Goal: Task Accomplishment & Management: Manage account settings

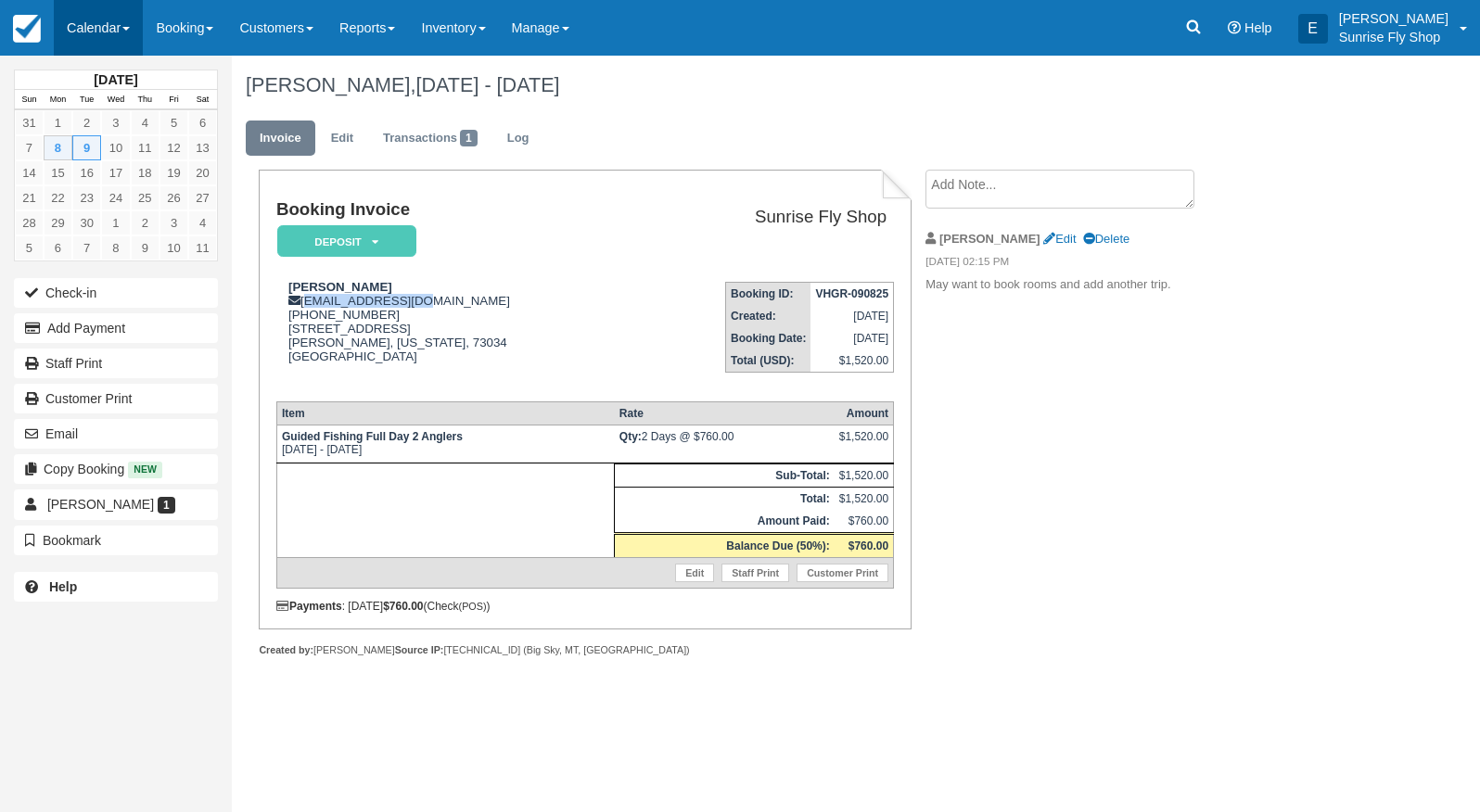
click at [114, 26] on link "Calendar" at bounding box center [98, 27] width 89 height 56
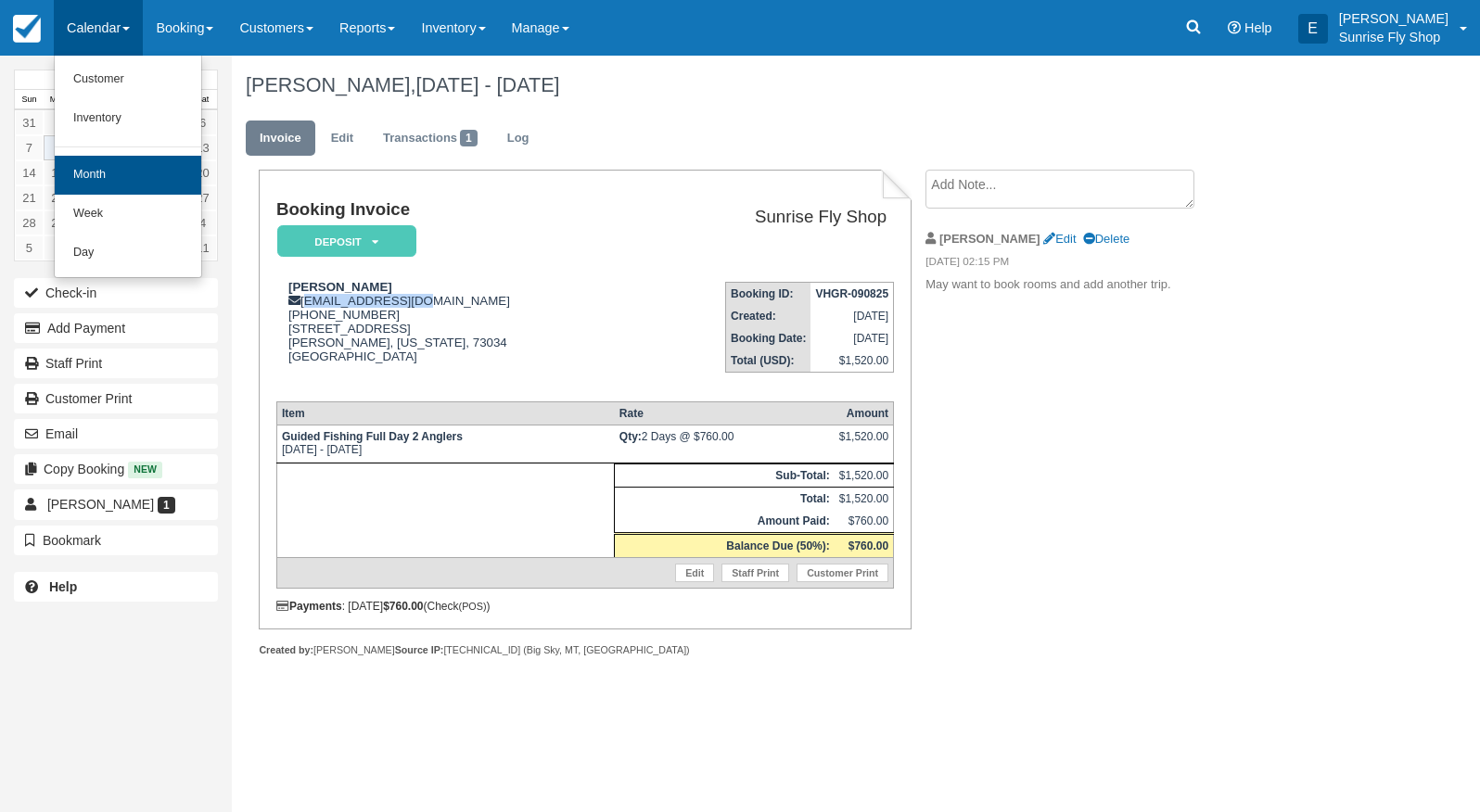
click at [114, 163] on link "Month" at bounding box center [128, 175] width 147 height 39
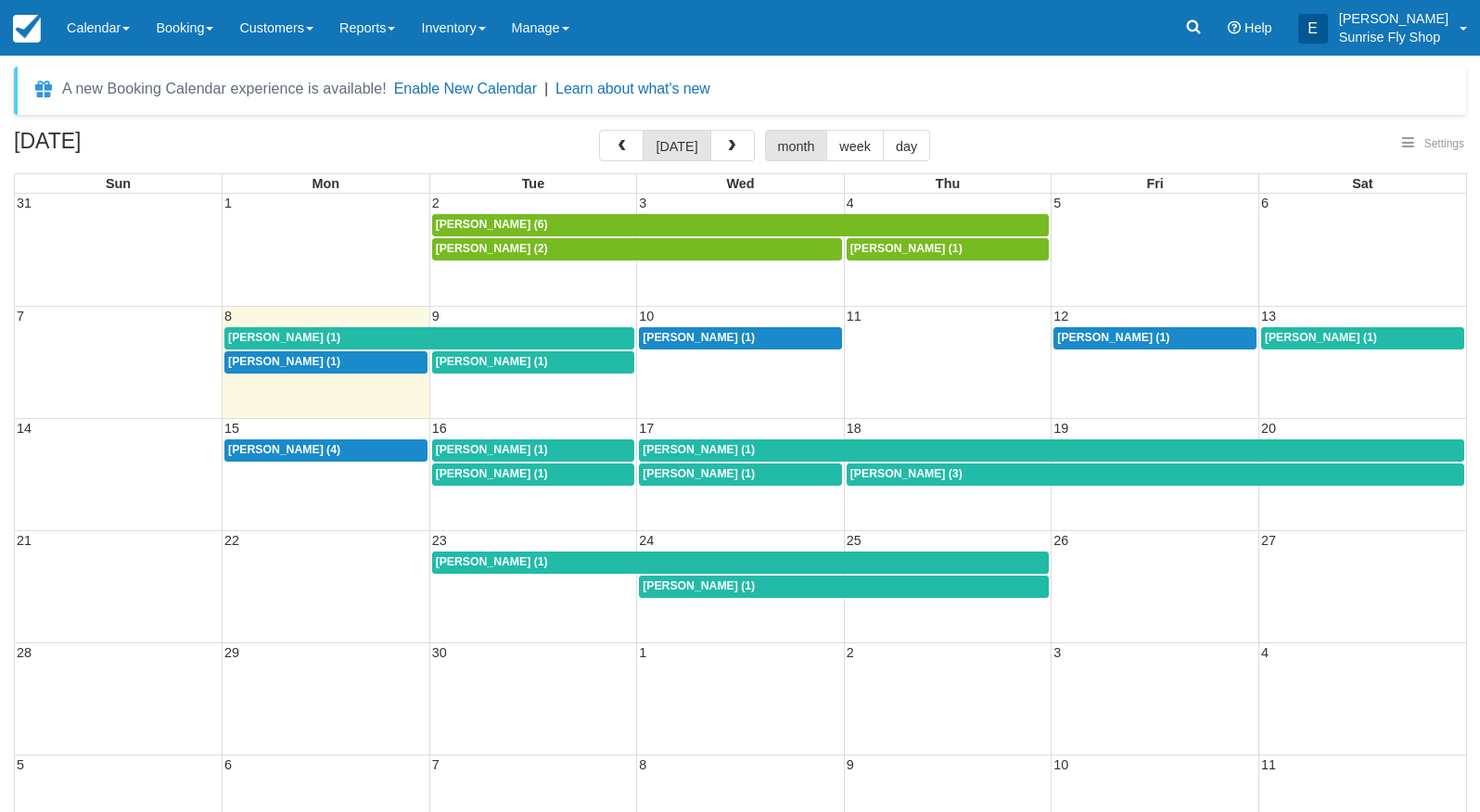
select select
click at [737, 140] on button "button" at bounding box center [732, 146] width 44 height 32
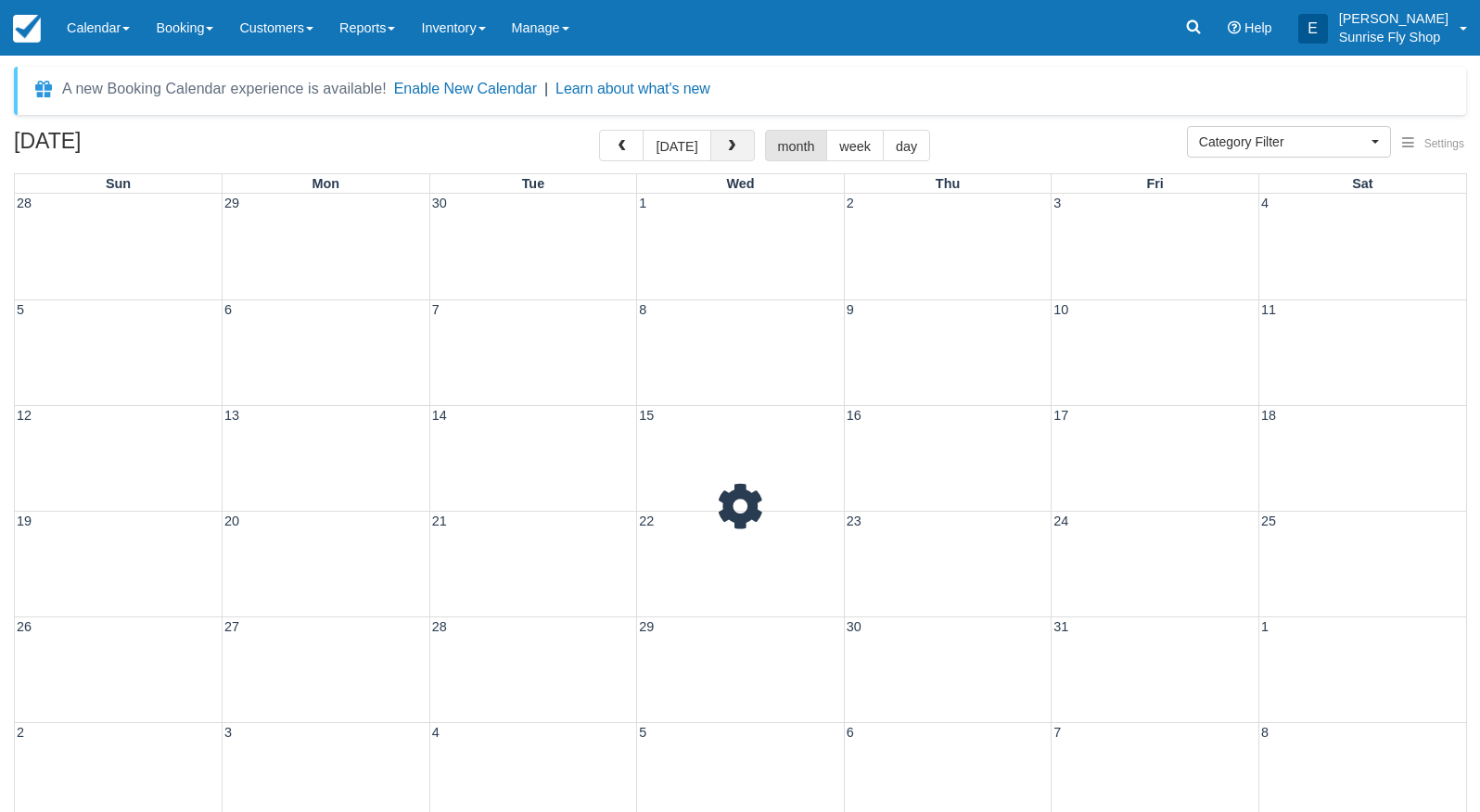
click at [737, 140] on button "button" at bounding box center [732, 146] width 44 height 32
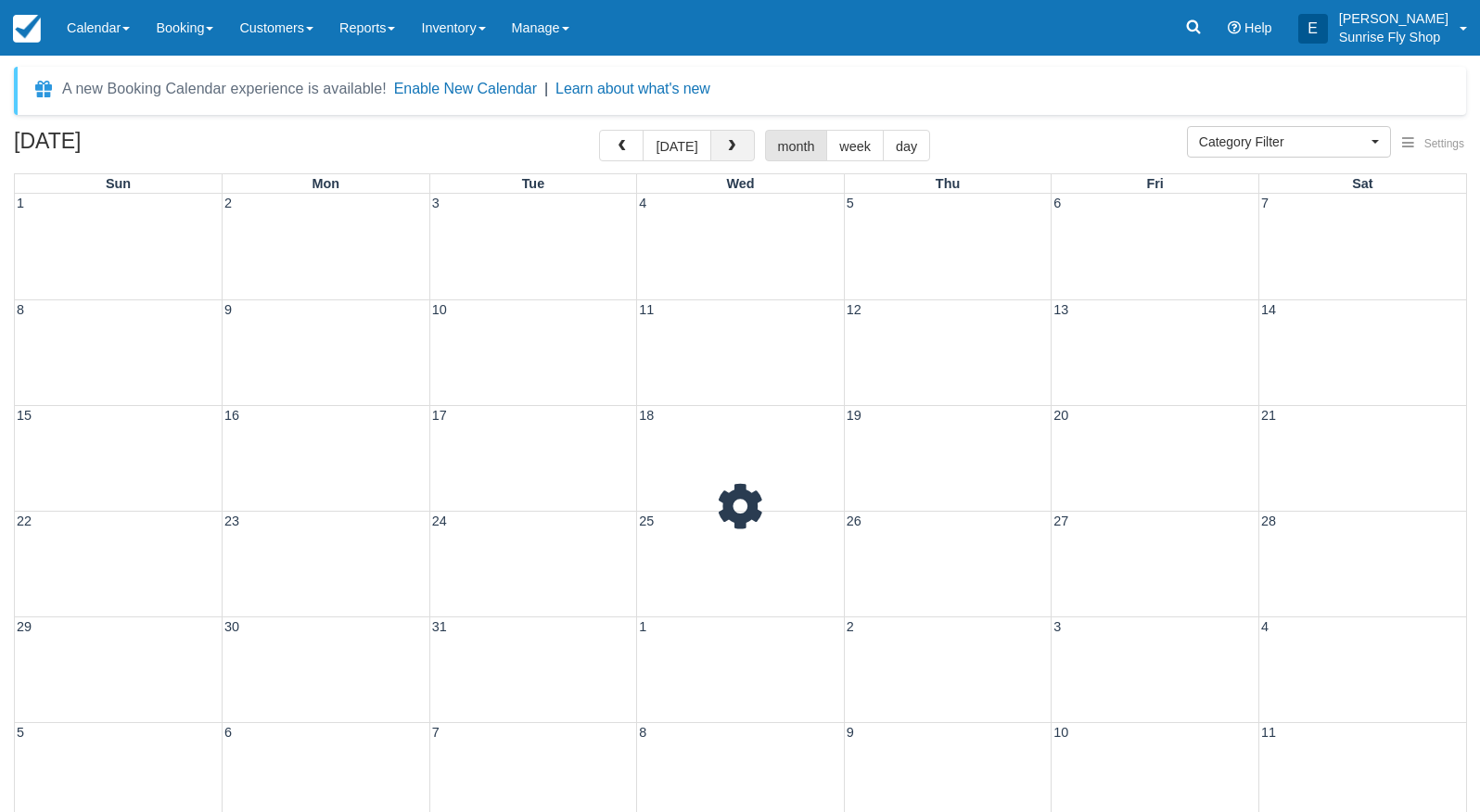
click at [737, 140] on button "button" at bounding box center [732, 146] width 44 height 32
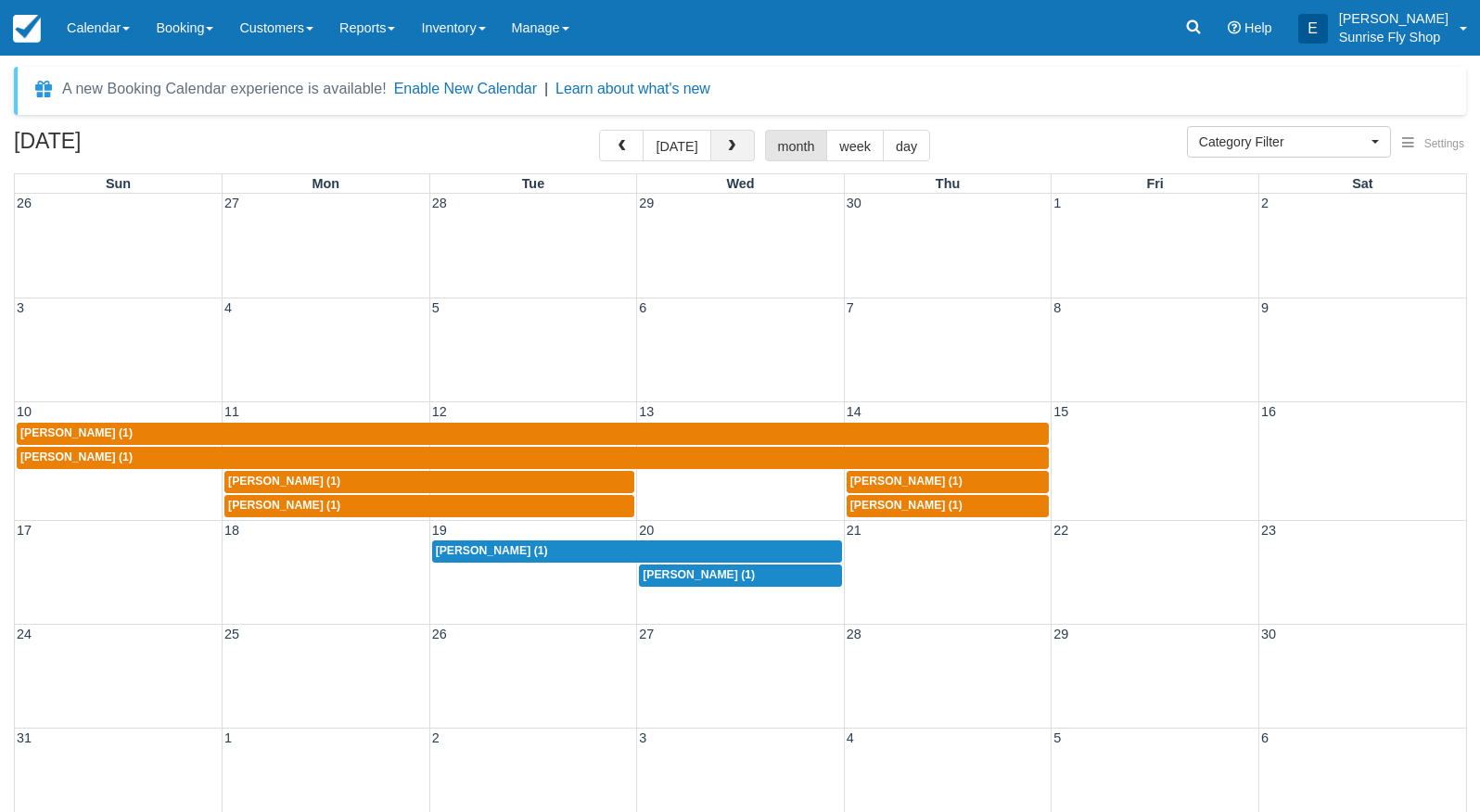
click at [737, 140] on button "button" at bounding box center [732, 146] width 44 height 32
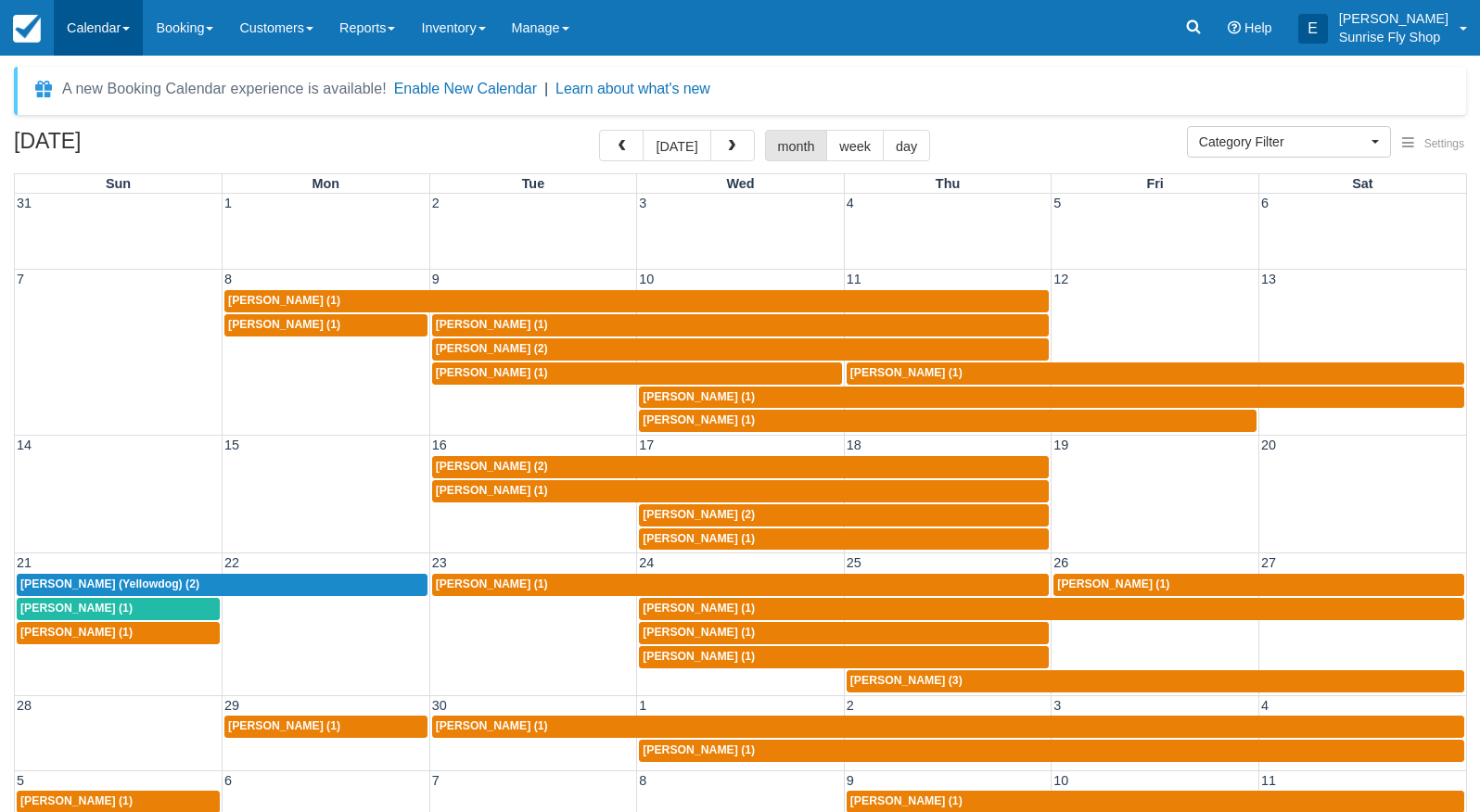
click at [110, 42] on link "Calendar" at bounding box center [98, 27] width 89 height 56
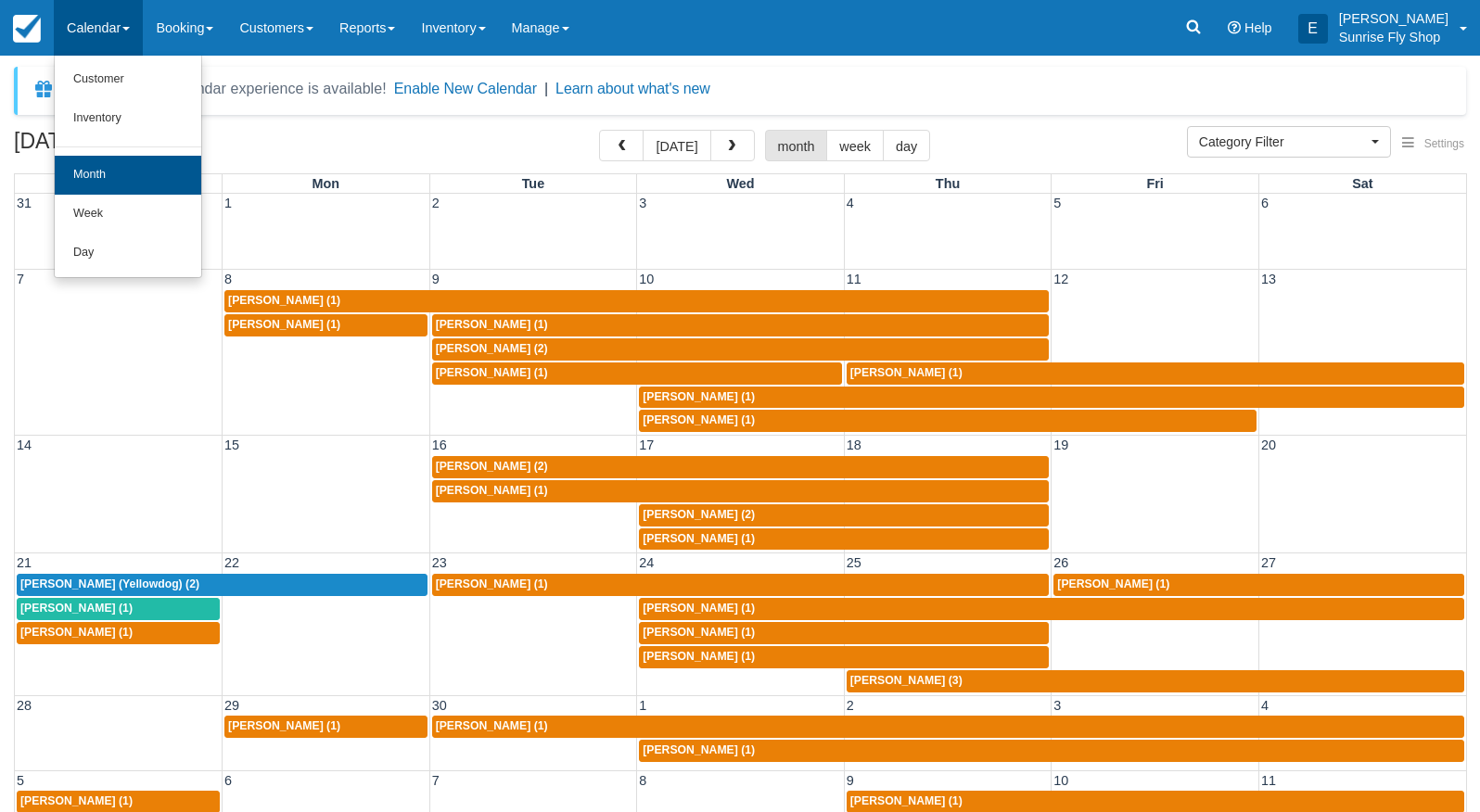
click at [111, 167] on link "Month" at bounding box center [128, 175] width 147 height 39
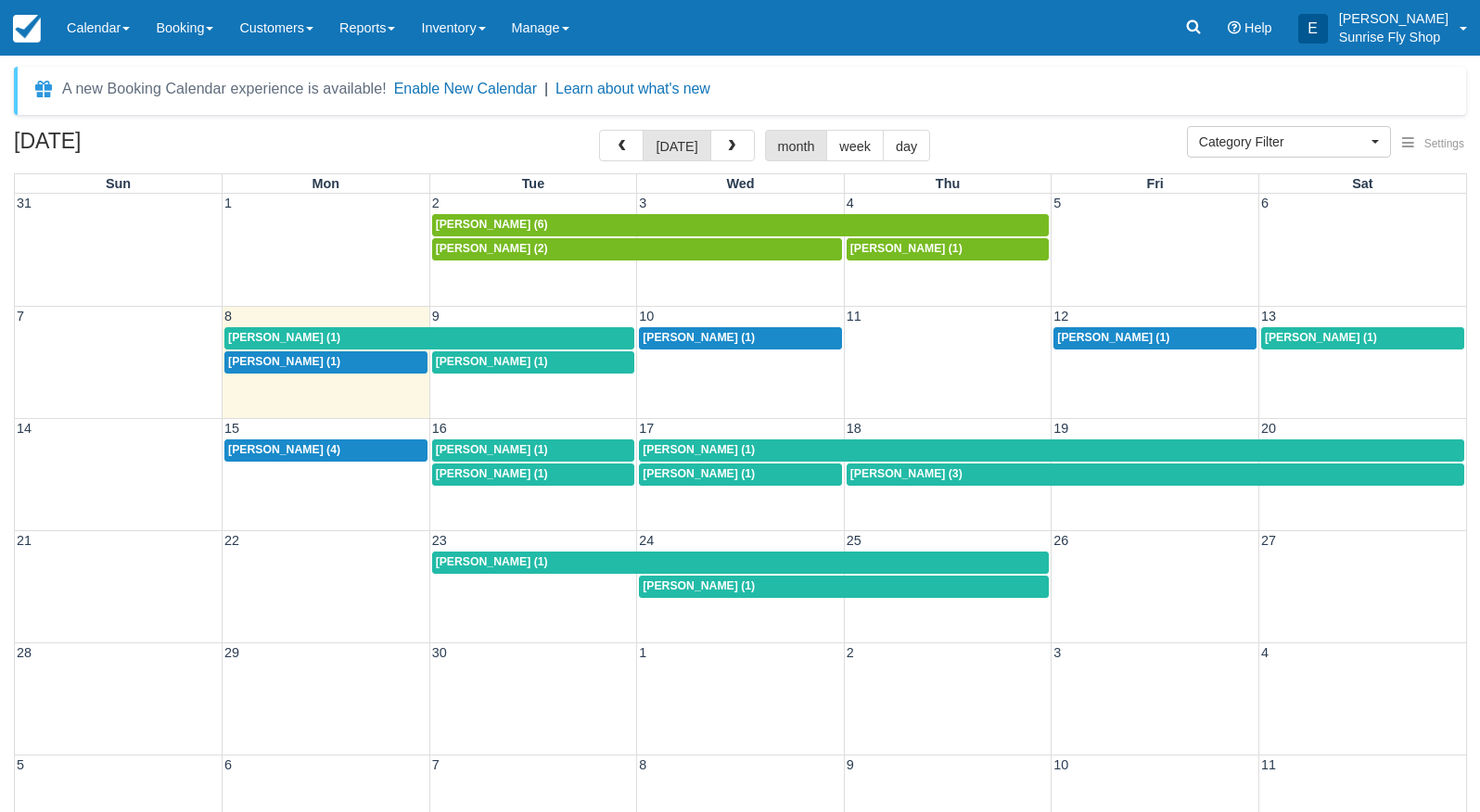
select select
click at [176, 32] on link "Booking" at bounding box center [184, 27] width 84 height 56
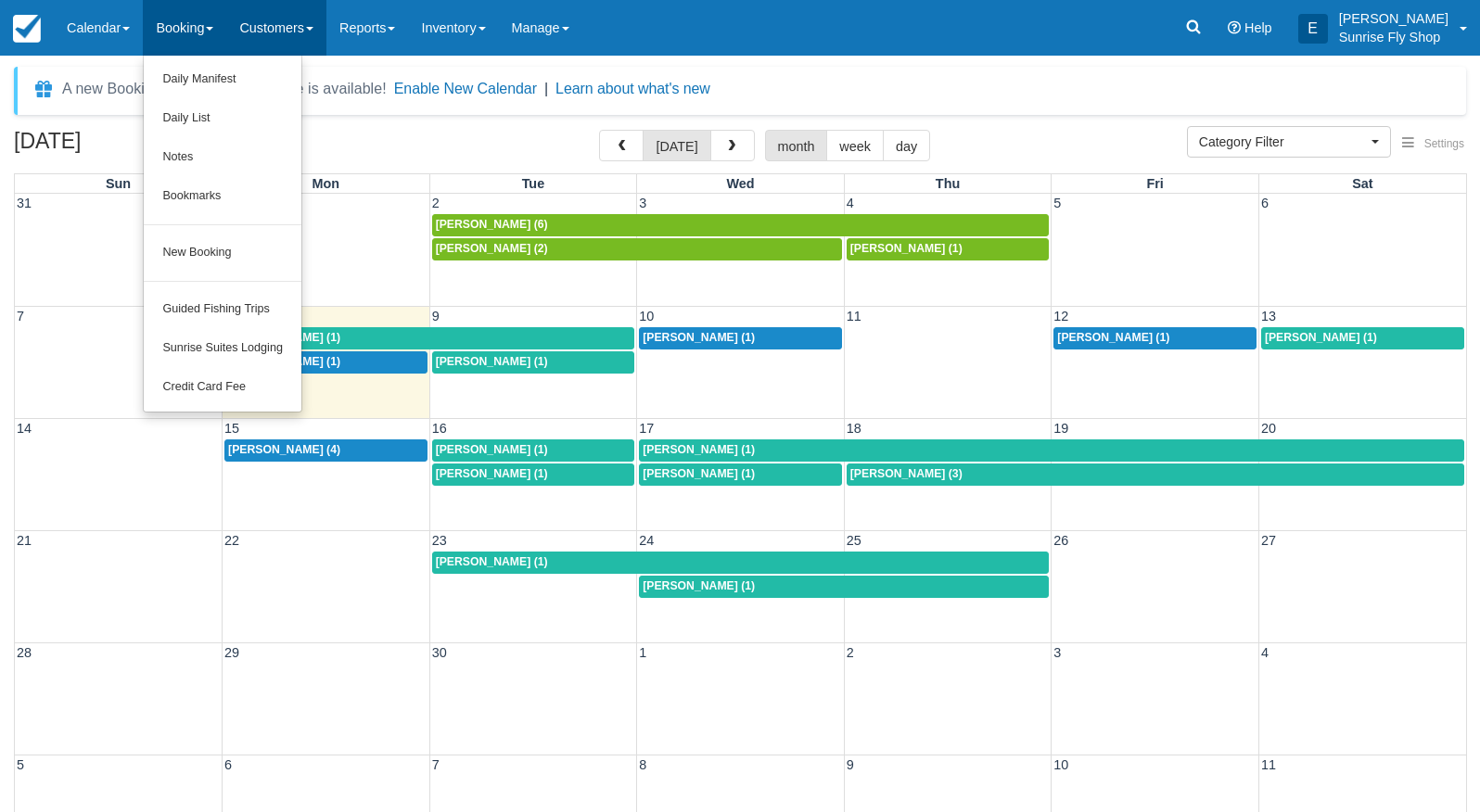
click at [278, 25] on link "Customers" at bounding box center [276, 27] width 100 height 56
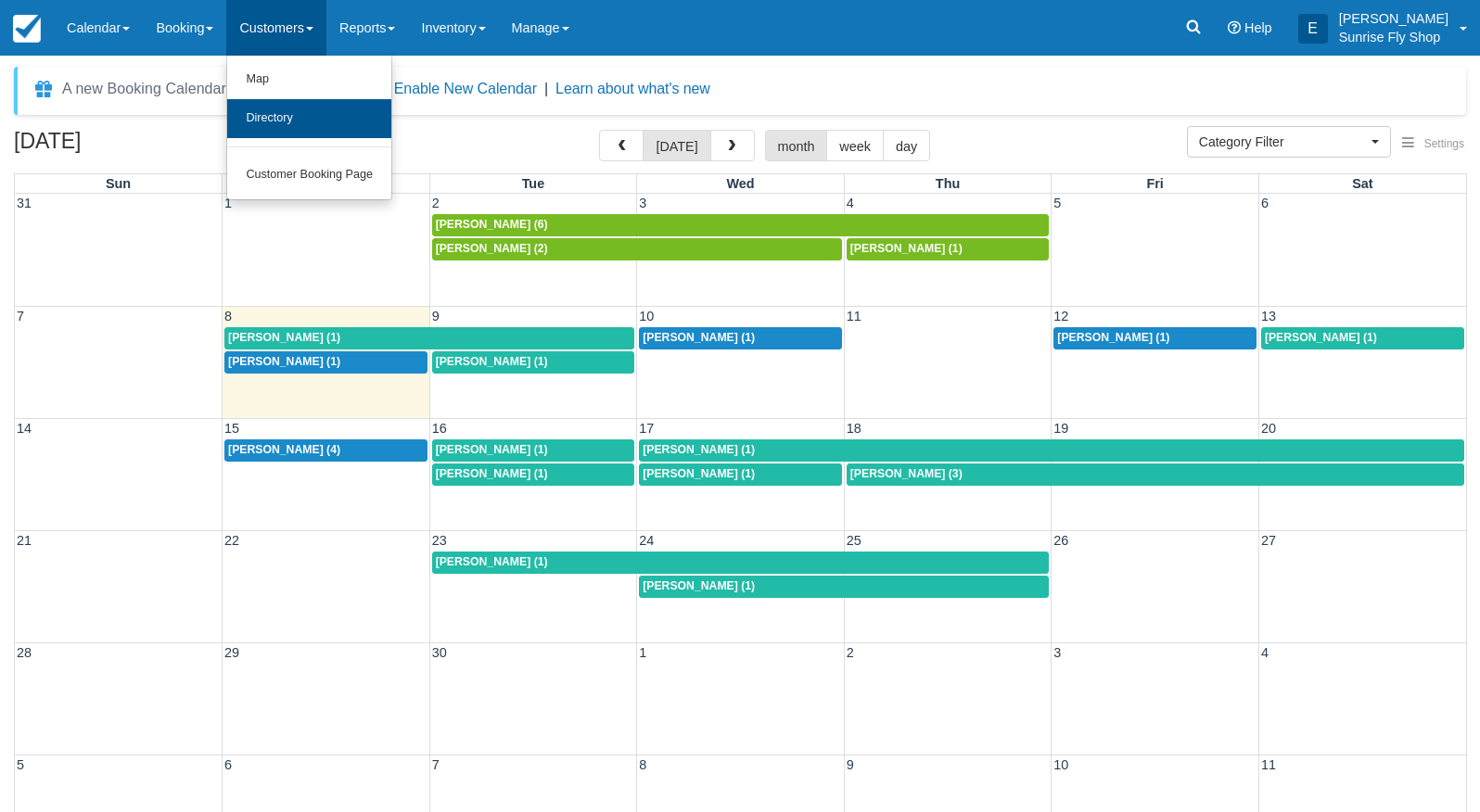
click at [275, 114] on link "Directory" at bounding box center [309, 118] width 164 height 39
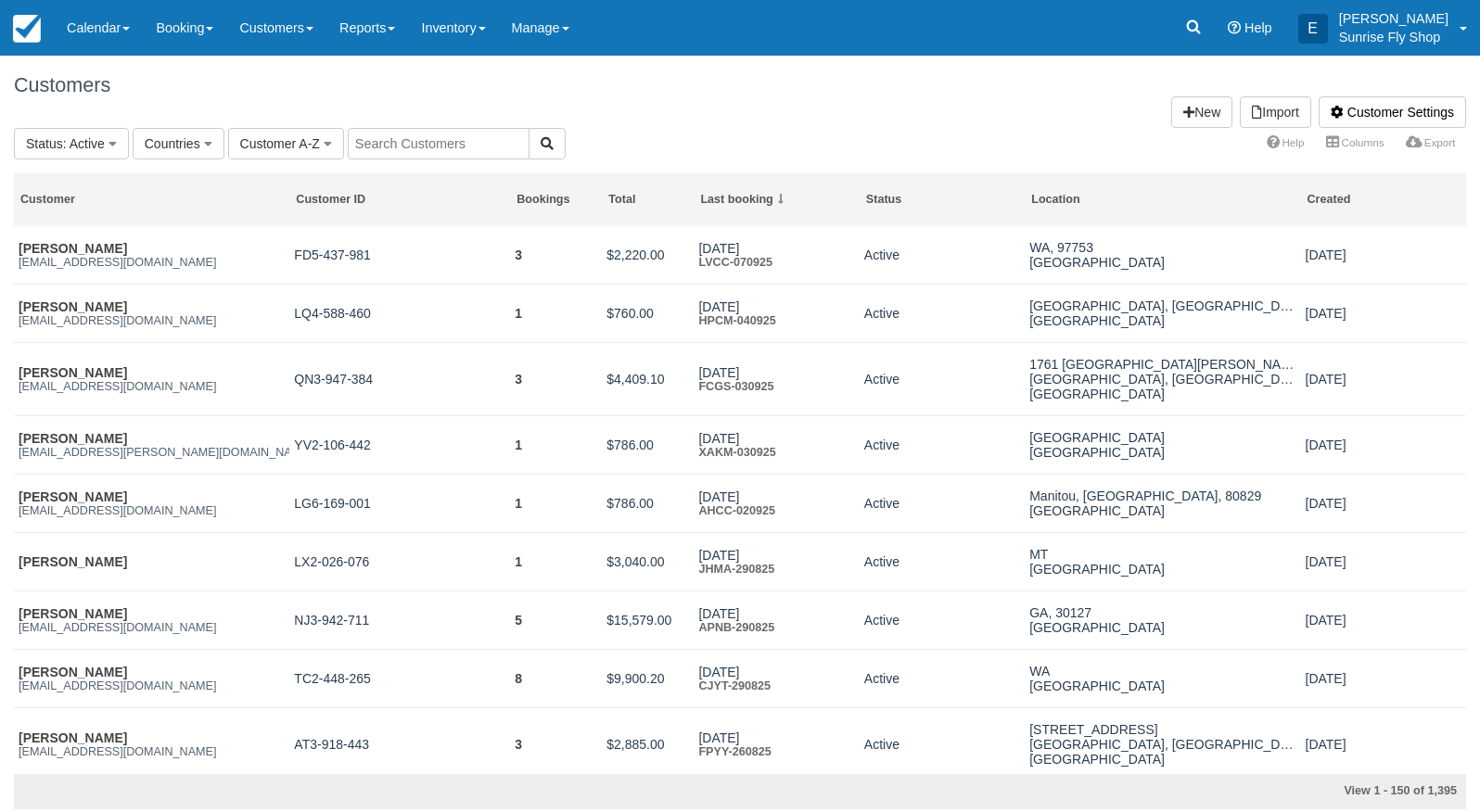
click at [477, 145] on input "text" at bounding box center [438, 144] width 182 height 32
type input "car"
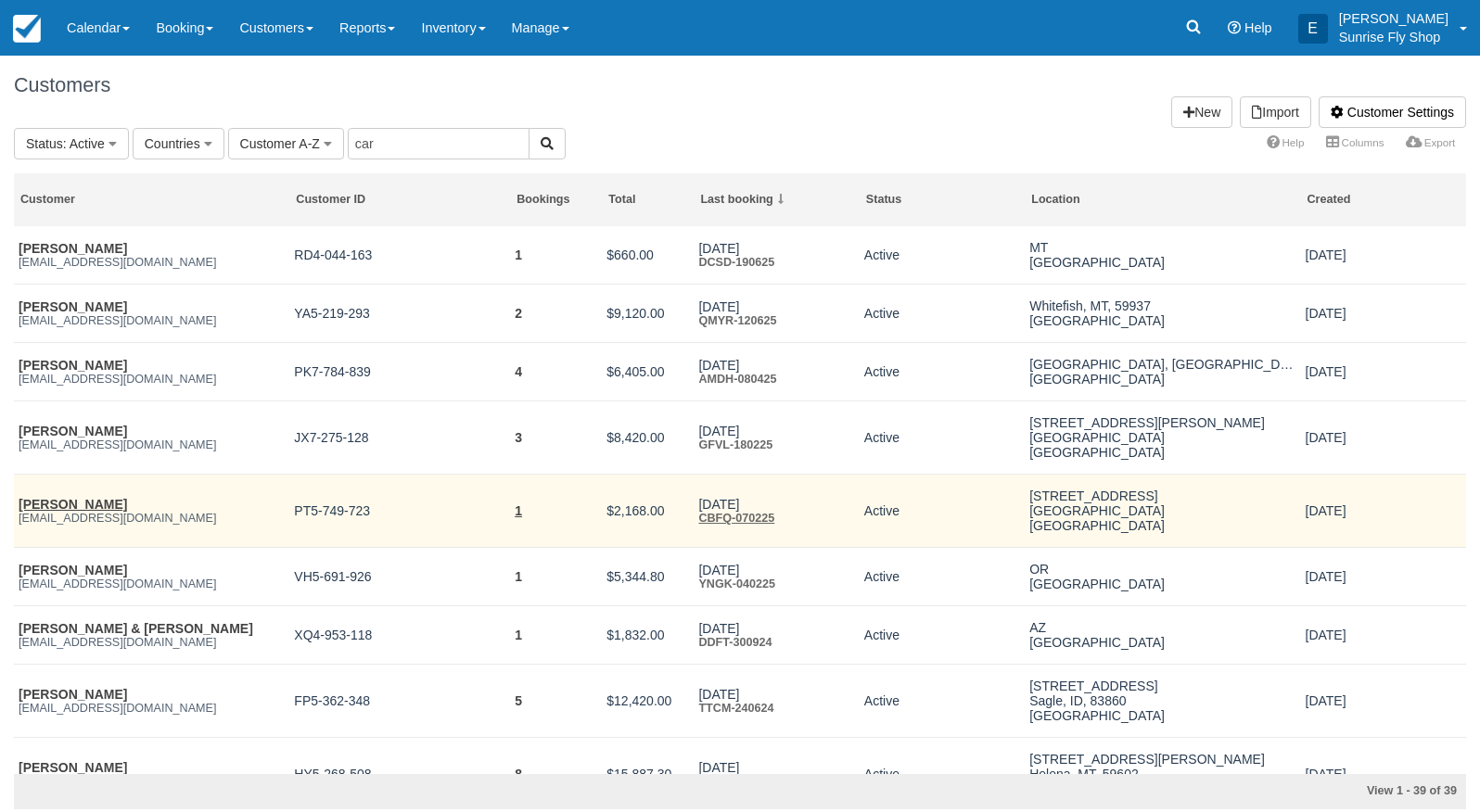
scroll to position [21, 0]
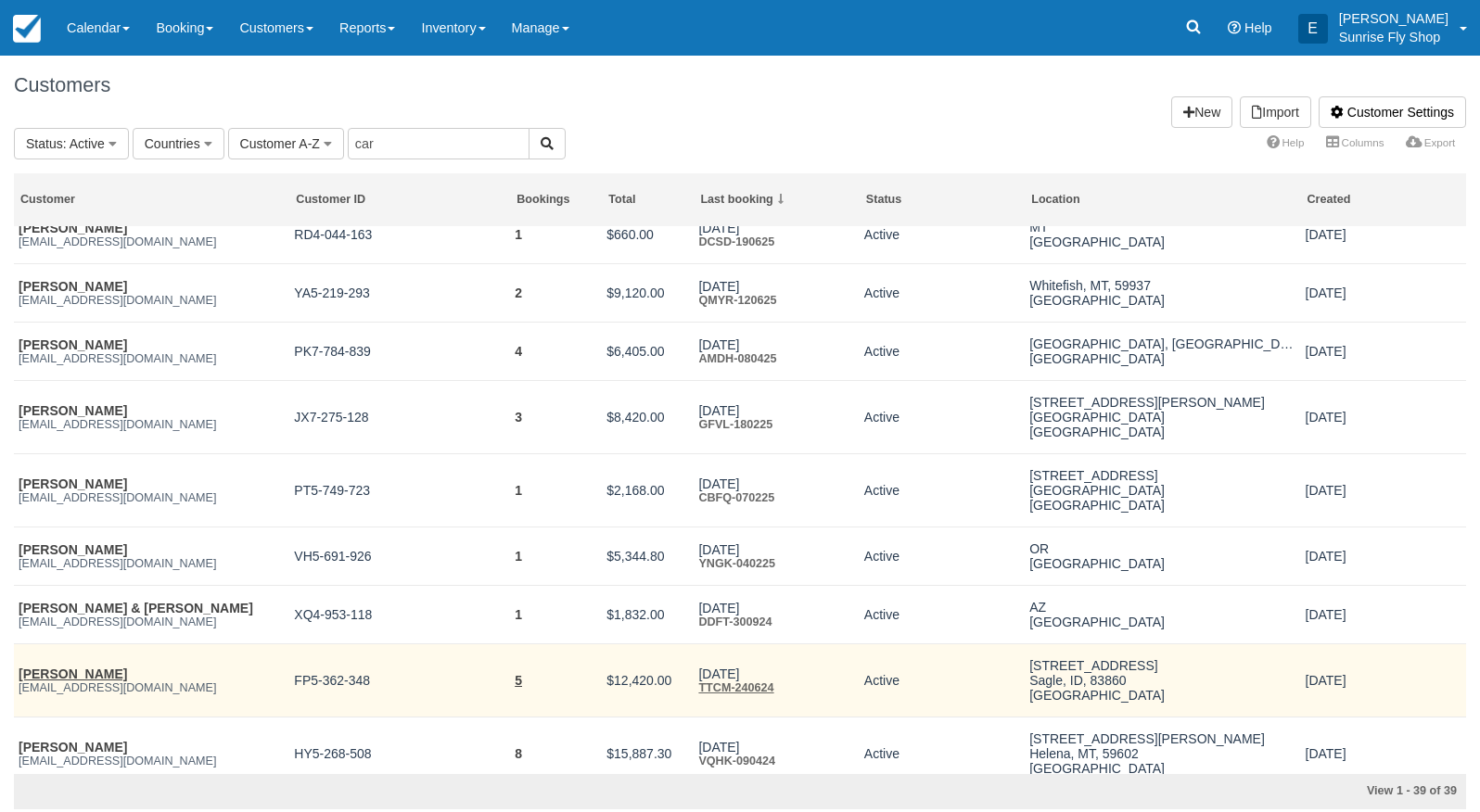
click at [77, 668] on link "Steve Carley" at bounding box center [72, 674] width 108 height 15
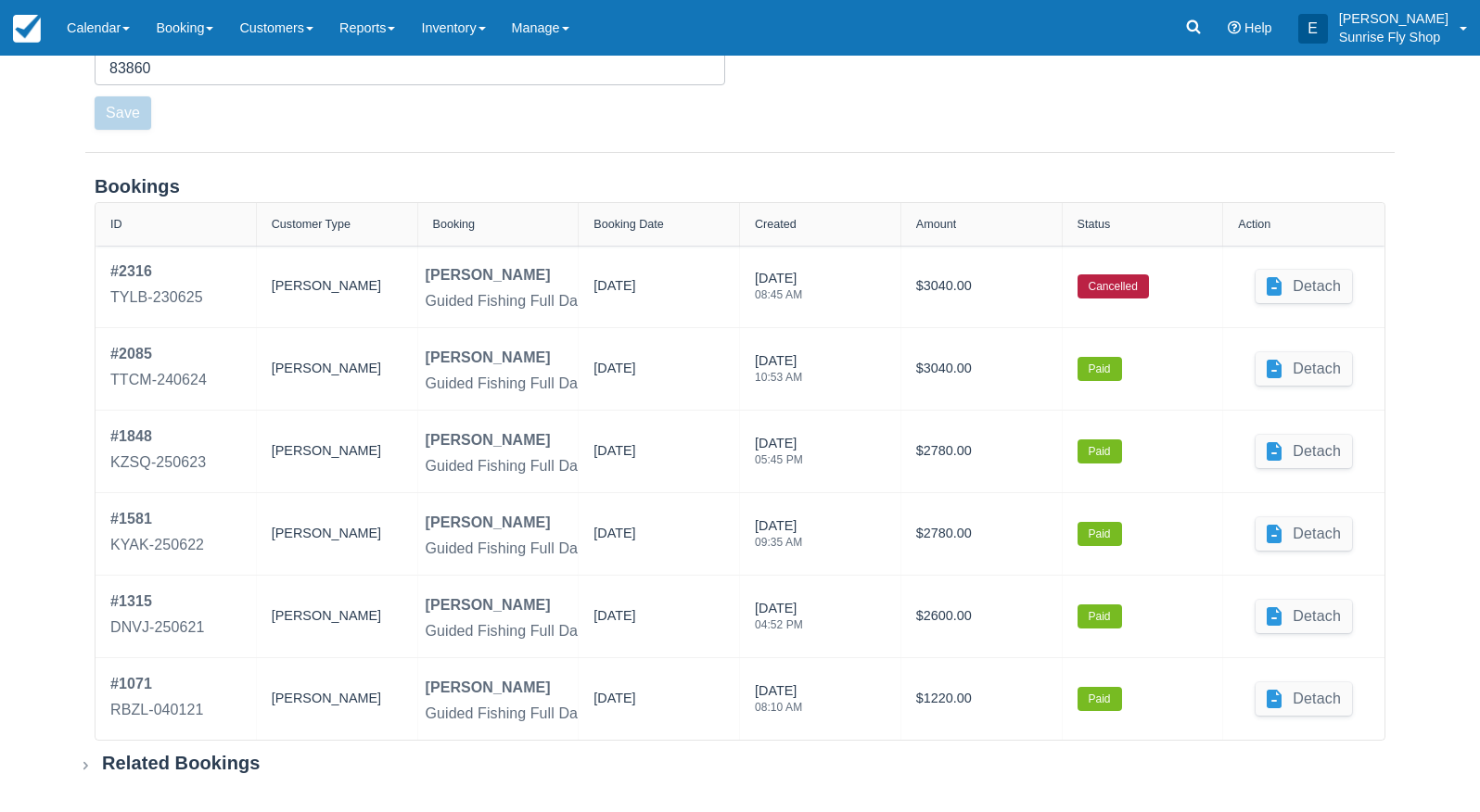
scroll to position [589, 0]
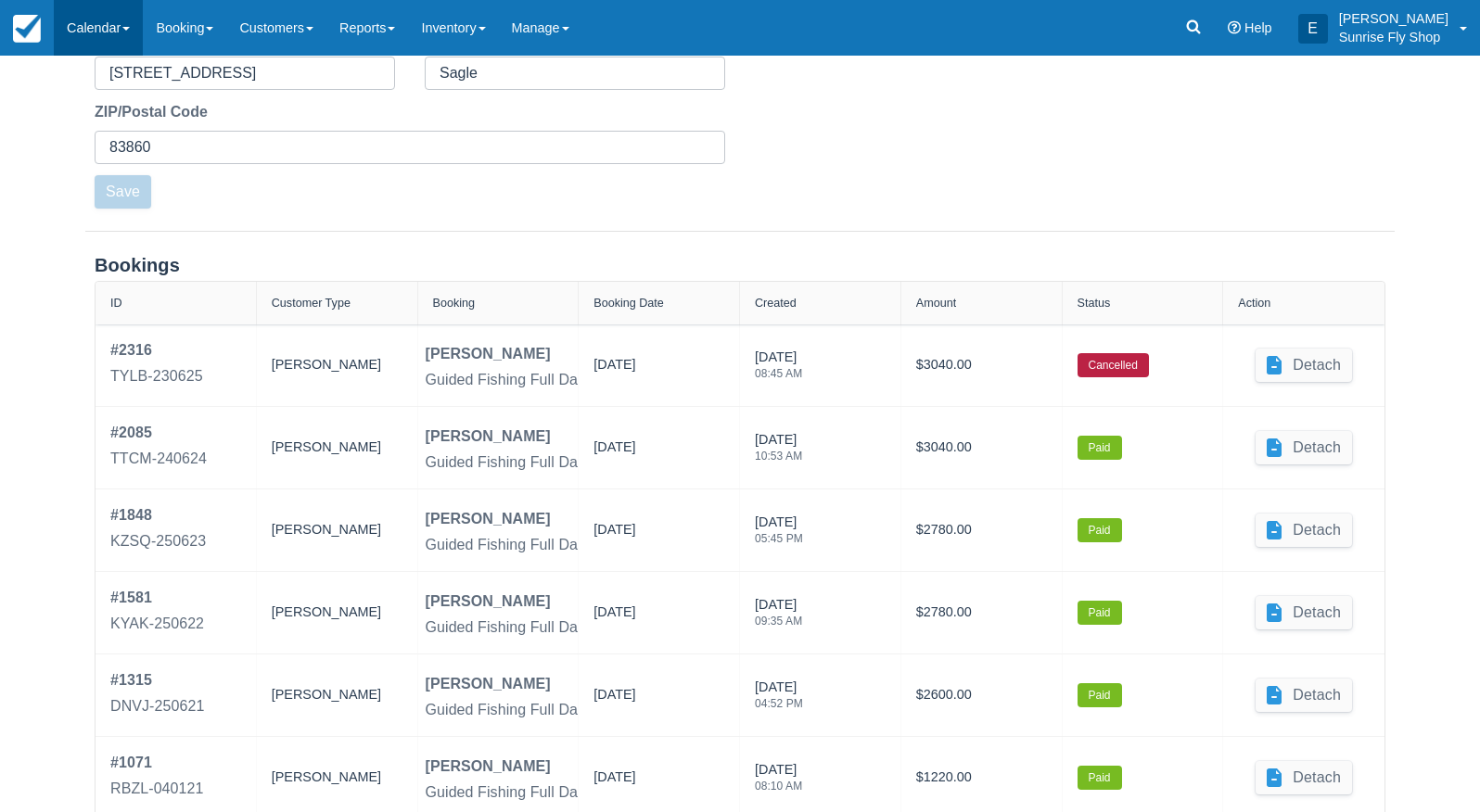
click at [83, 23] on link "Calendar" at bounding box center [98, 27] width 89 height 56
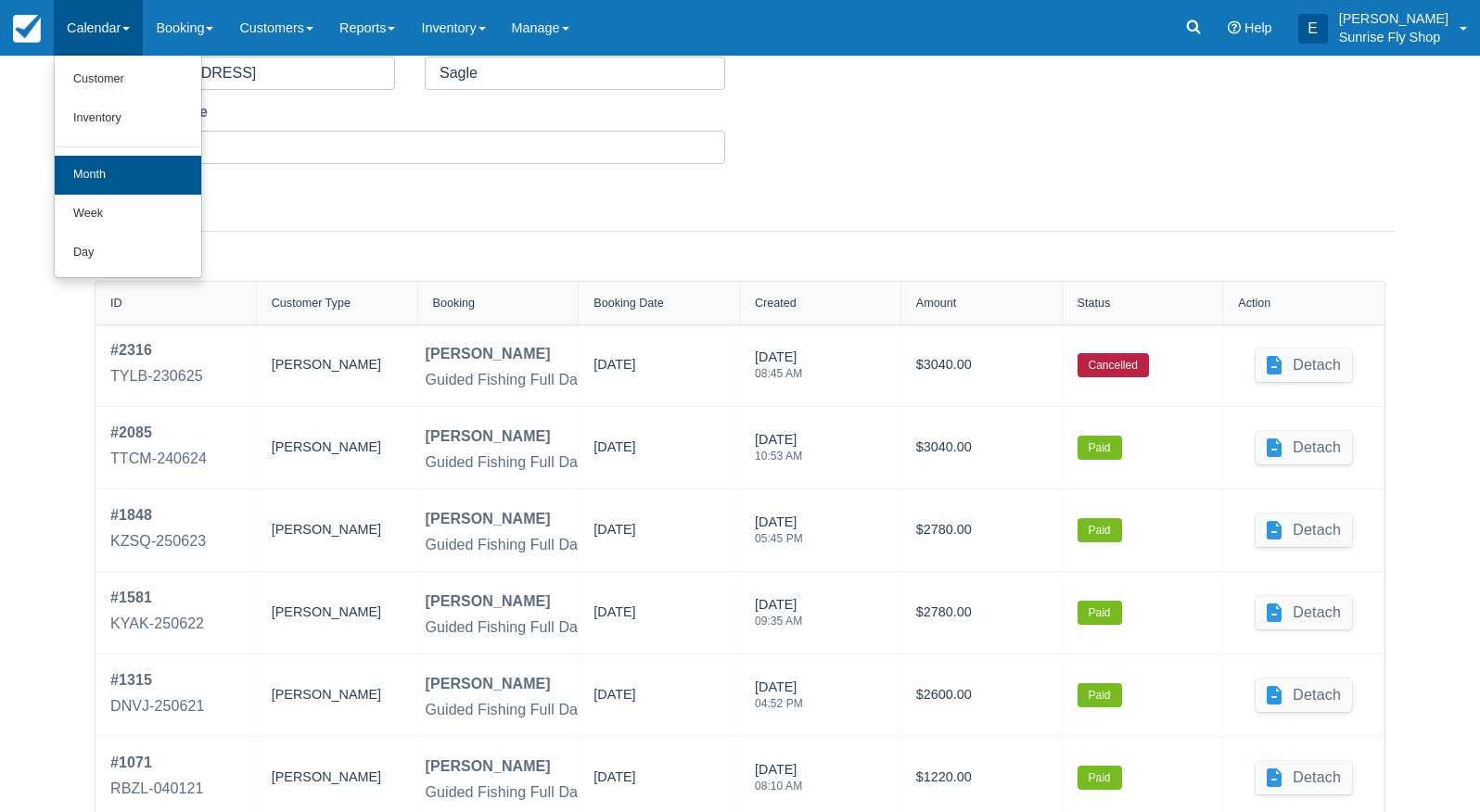
click at [95, 161] on link "Month" at bounding box center [128, 175] width 147 height 39
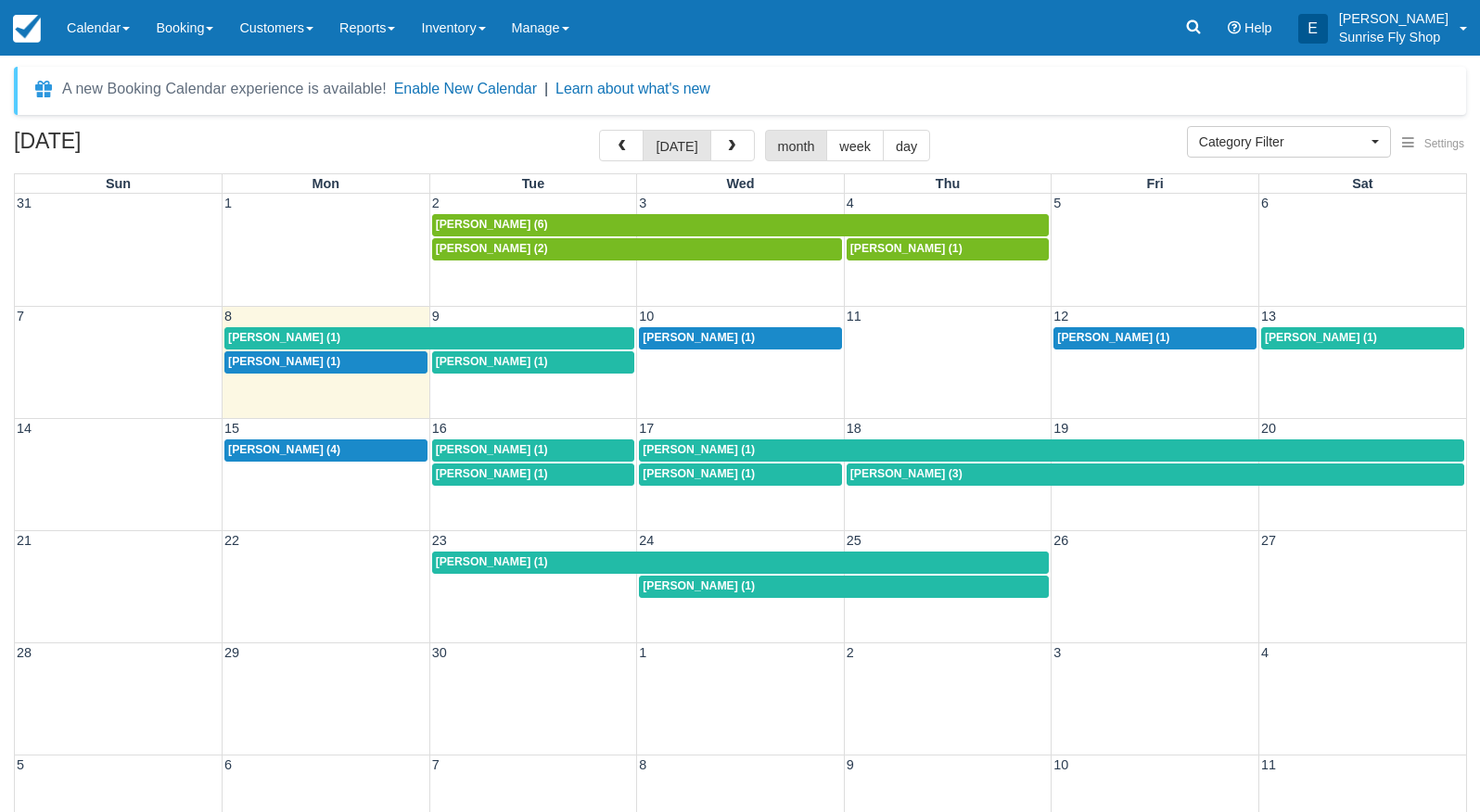
select select
click at [720, 143] on button "button" at bounding box center [732, 146] width 44 height 32
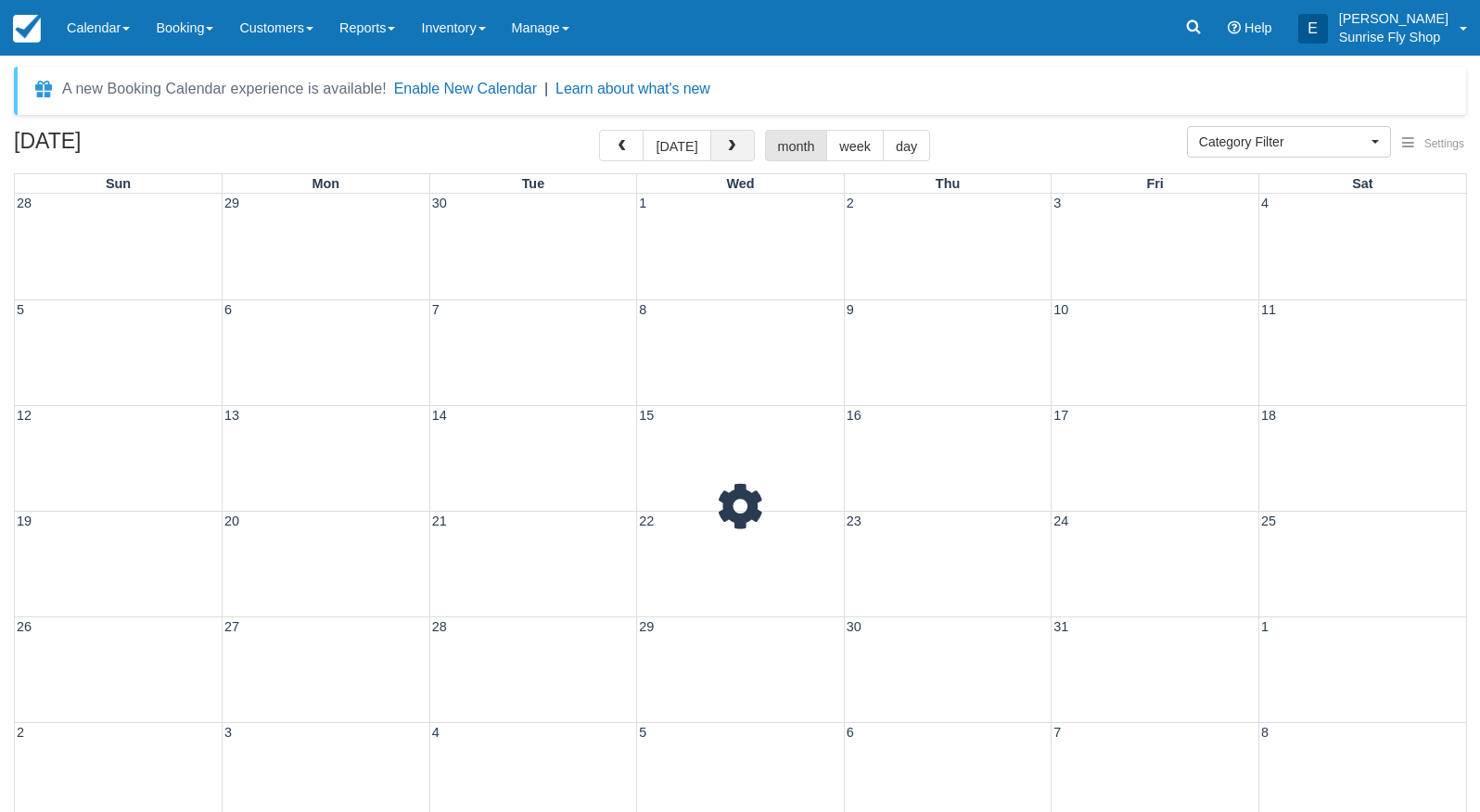
click at [720, 143] on button "button" at bounding box center [732, 146] width 44 height 32
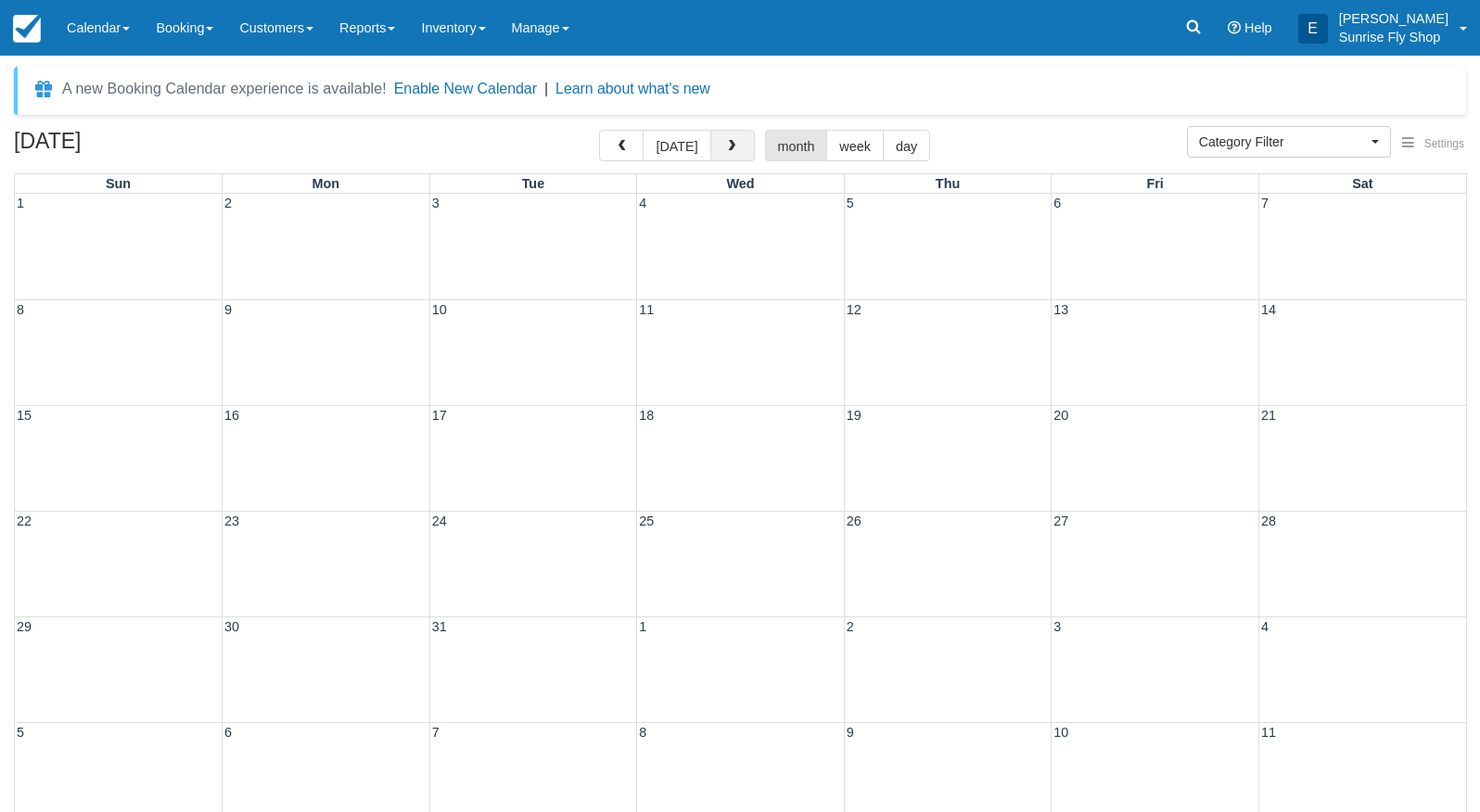
click at [720, 143] on button "button" at bounding box center [732, 146] width 44 height 32
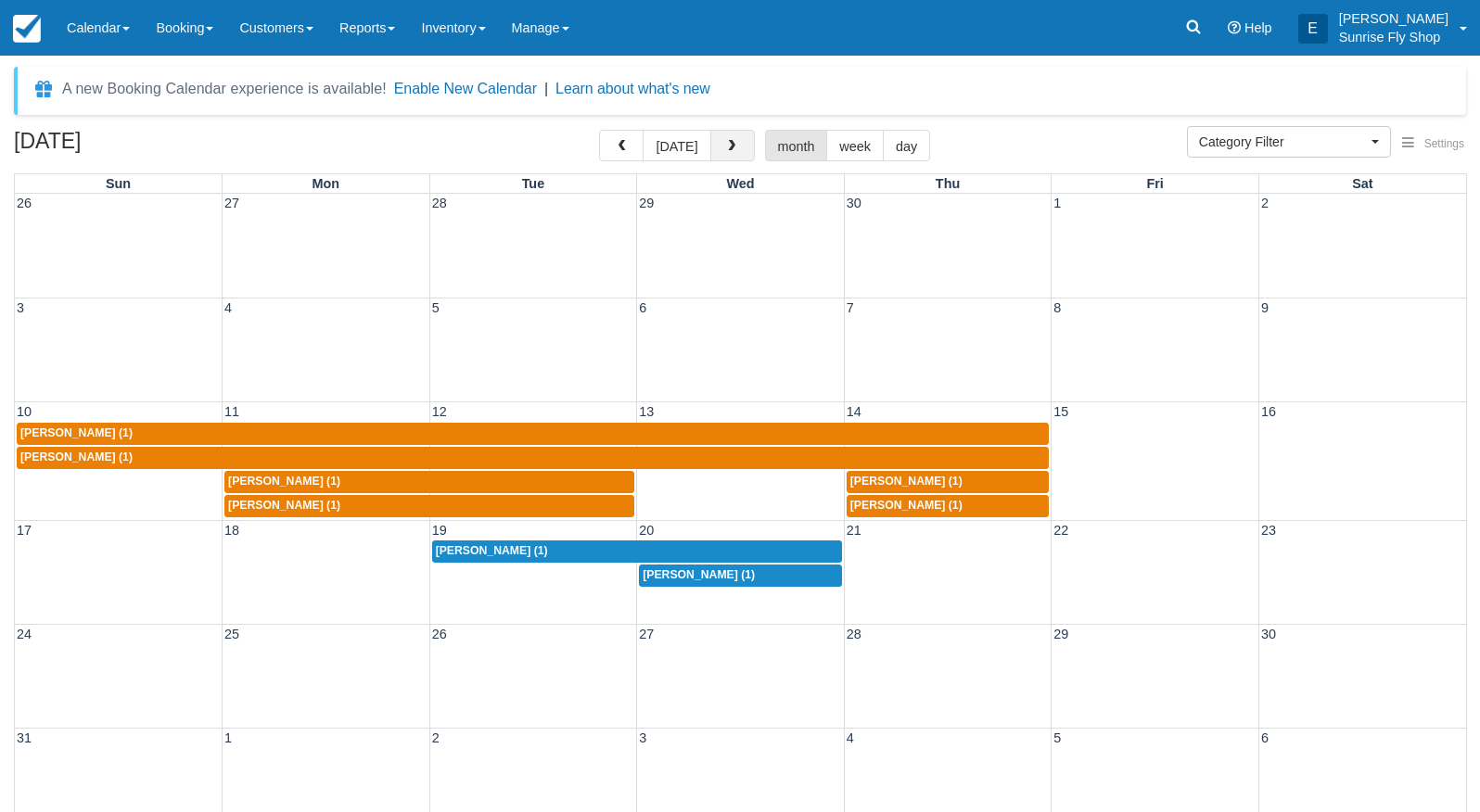
click at [720, 143] on button "button" at bounding box center [732, 146] width 44 height 32
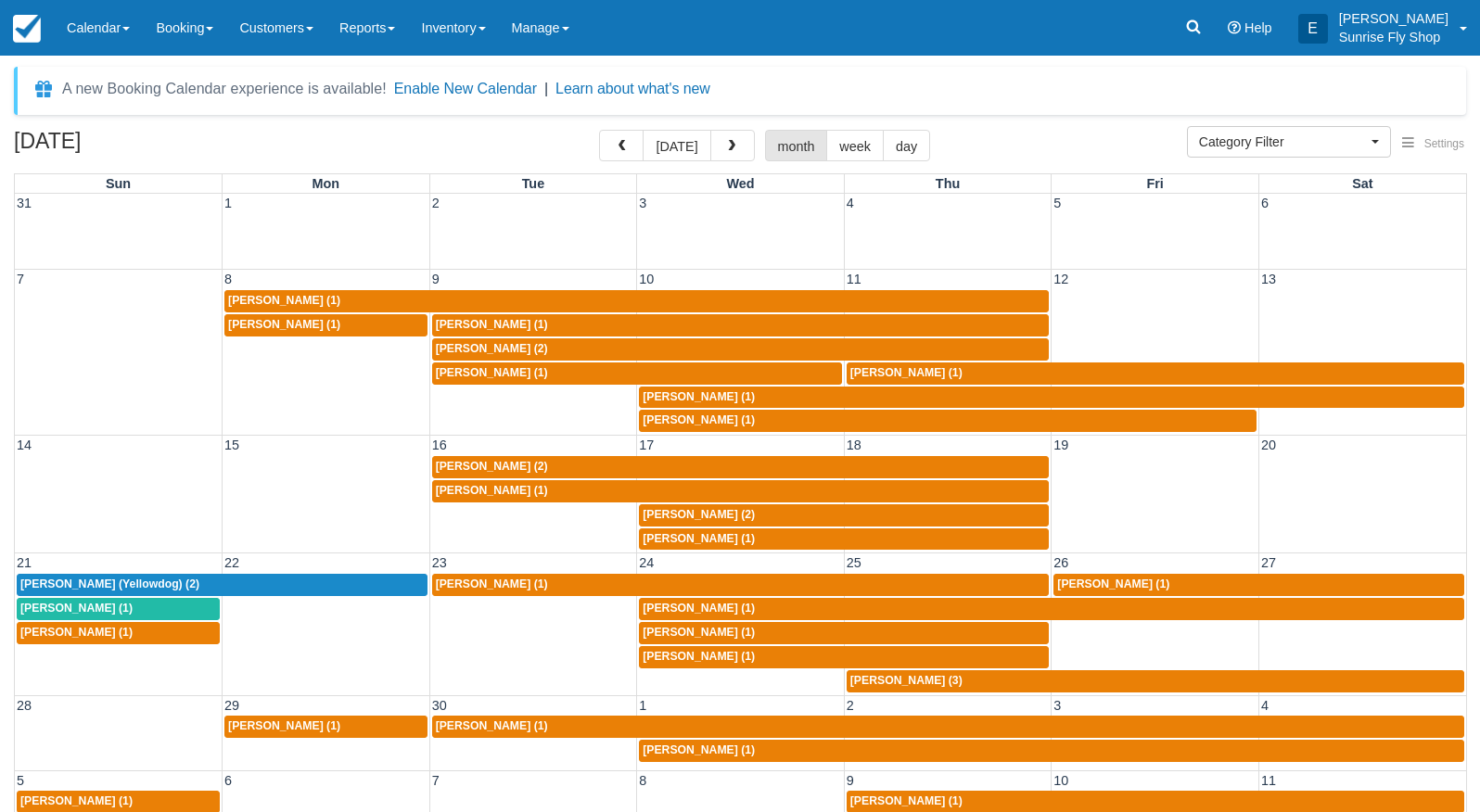
click at [338, 720] on div "[PERSON_NAME] (1)" at bounding box center [326, 727] width 196 height 15
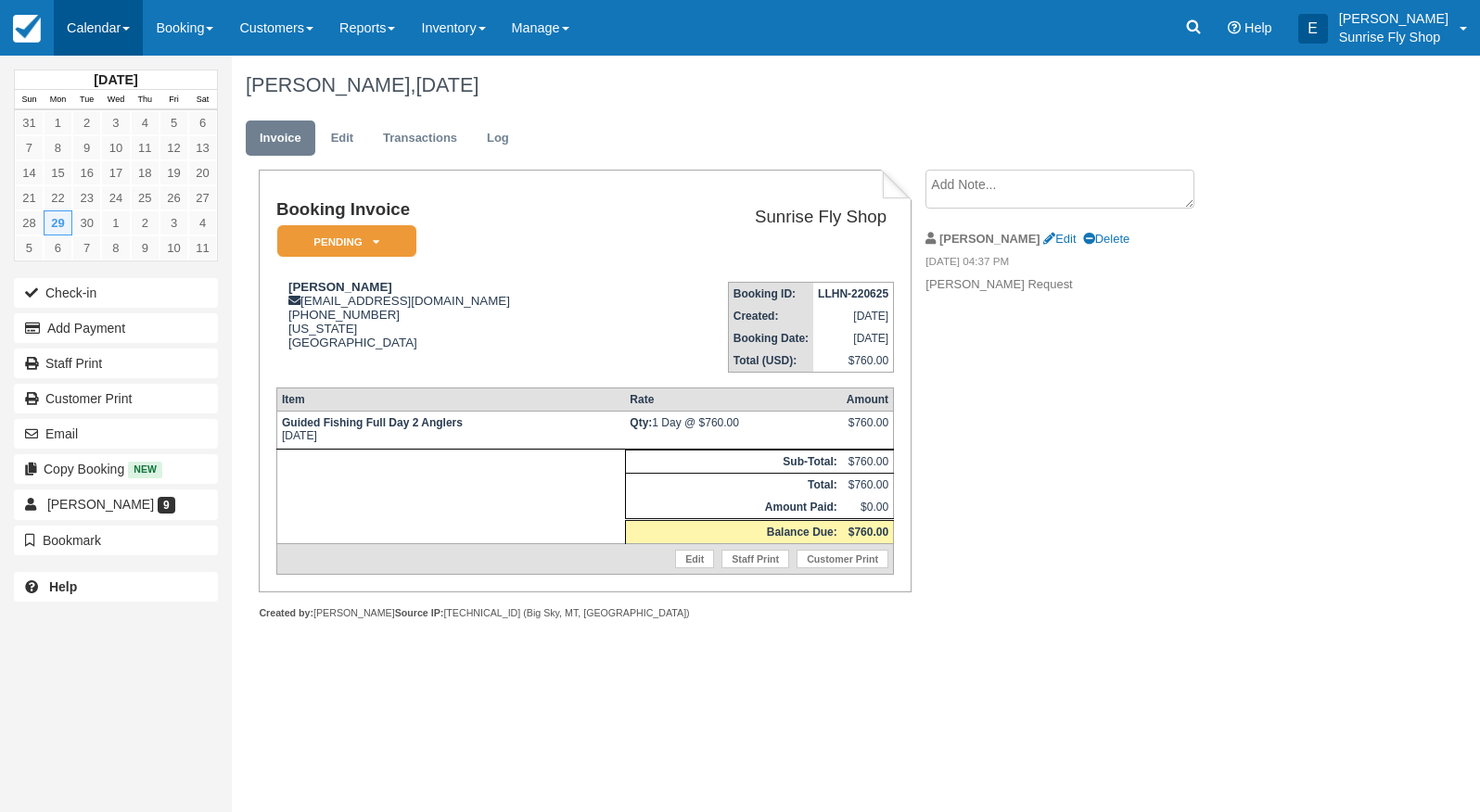
click at [90, 37] on link "Calendar" at bounding box center [98, 27] width 89 height 56
click at [100, 172] on link "Month" at bounding box center [128, 175] width 147 height 39
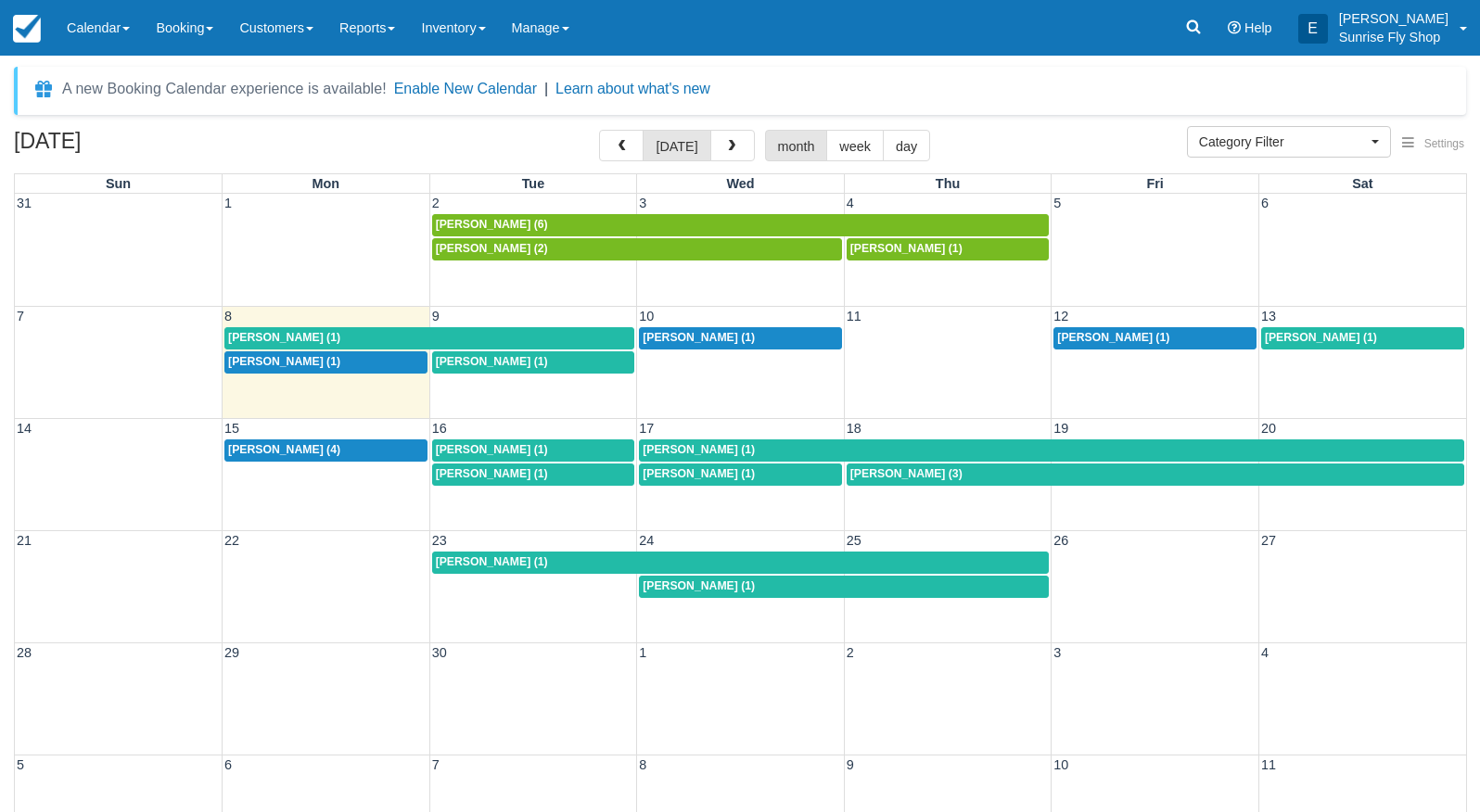
select select
click at [728, 154] on button "button" at bounding box center [732, 146] width 44 height 32
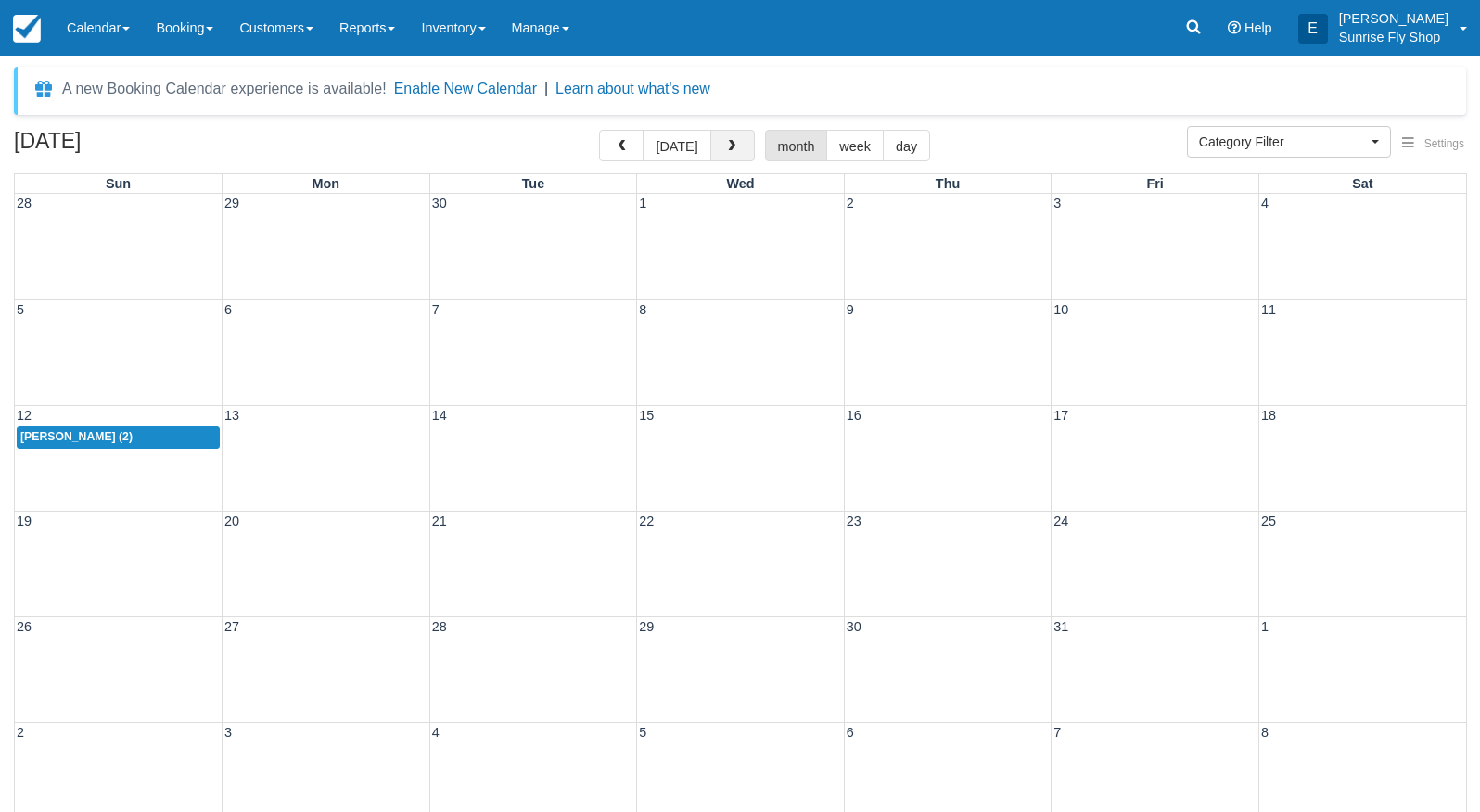
click at [728, 154] on button "button" at bounding box center [732, 146] width 44 height 32
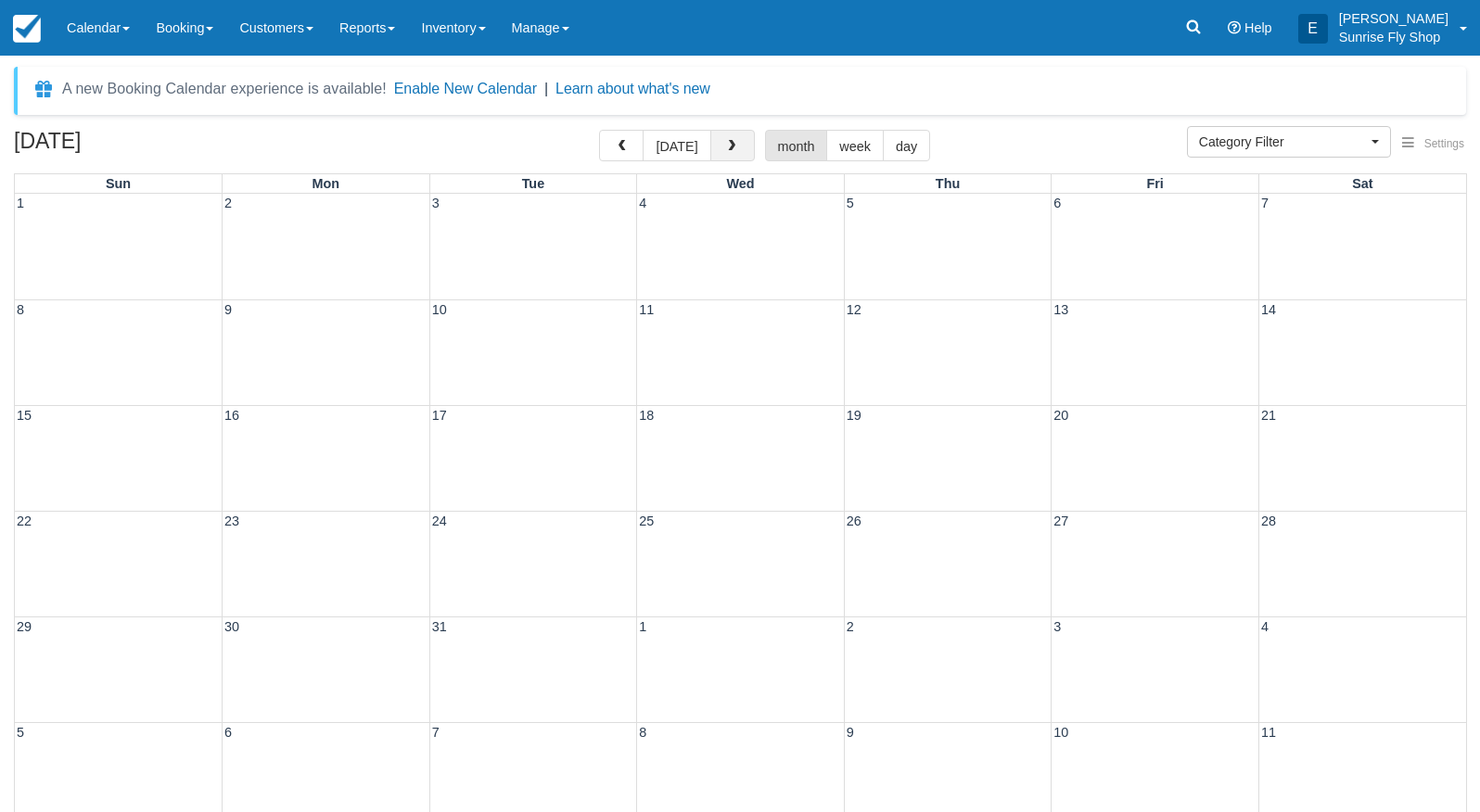
click at [728, 154] on button "button" at bounding box center [732, 146] width 44 height 32
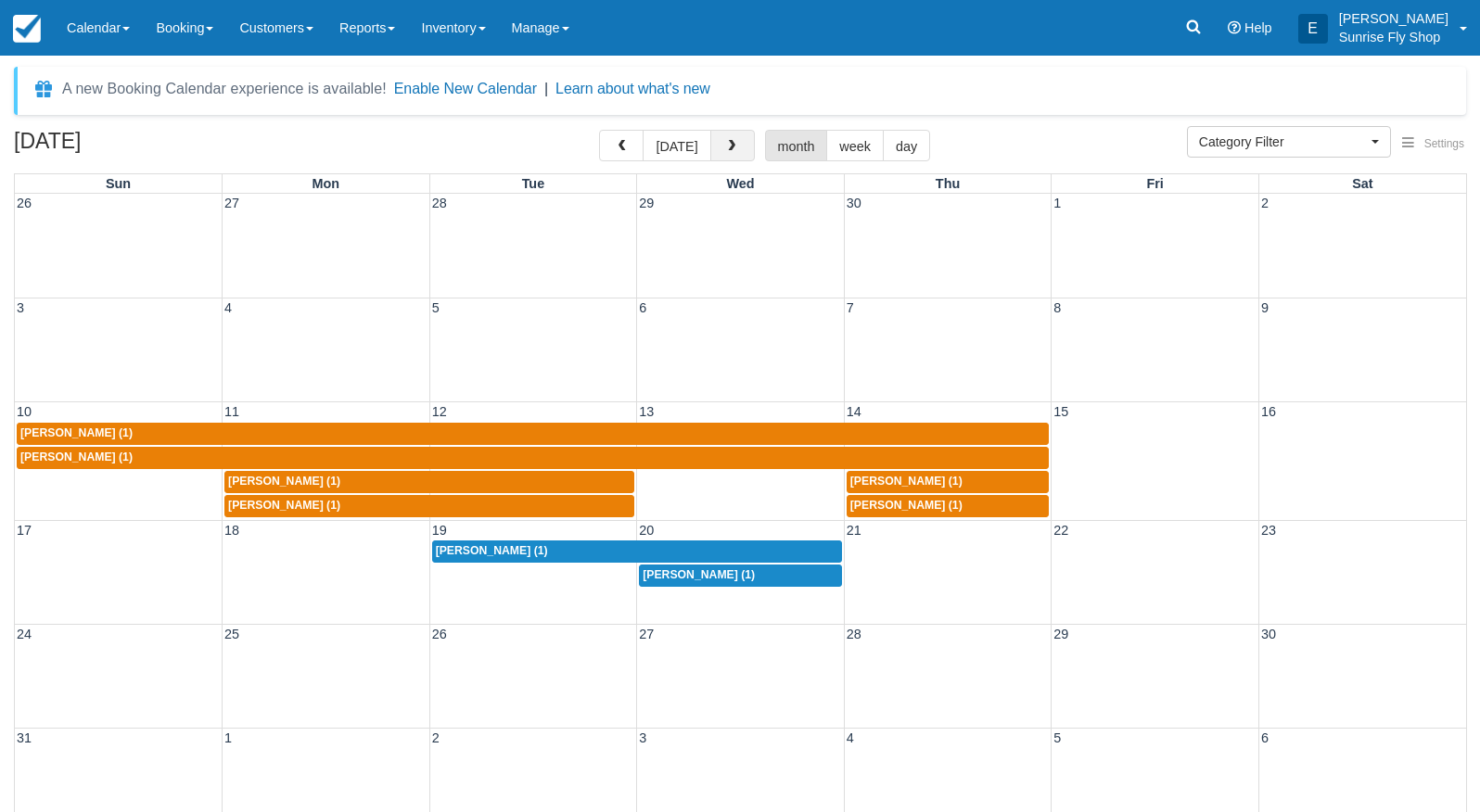
click at [728, 154] on button "button" at bounding box center [732, 146] width 44 height 32
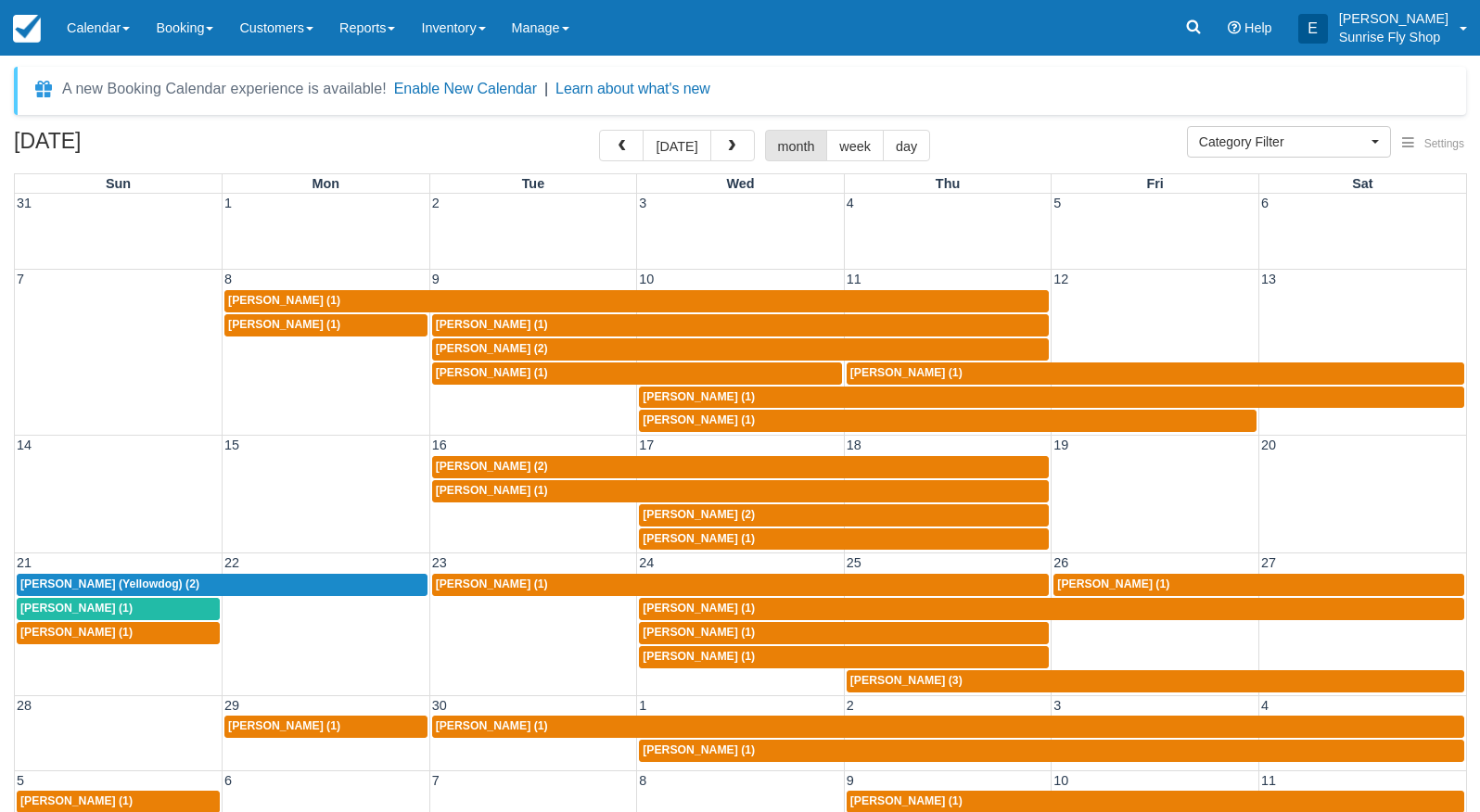
click at [466, 578] on span "[PERSON_NAME] (1)" at bounding box center [491, 584] width 112 height 13
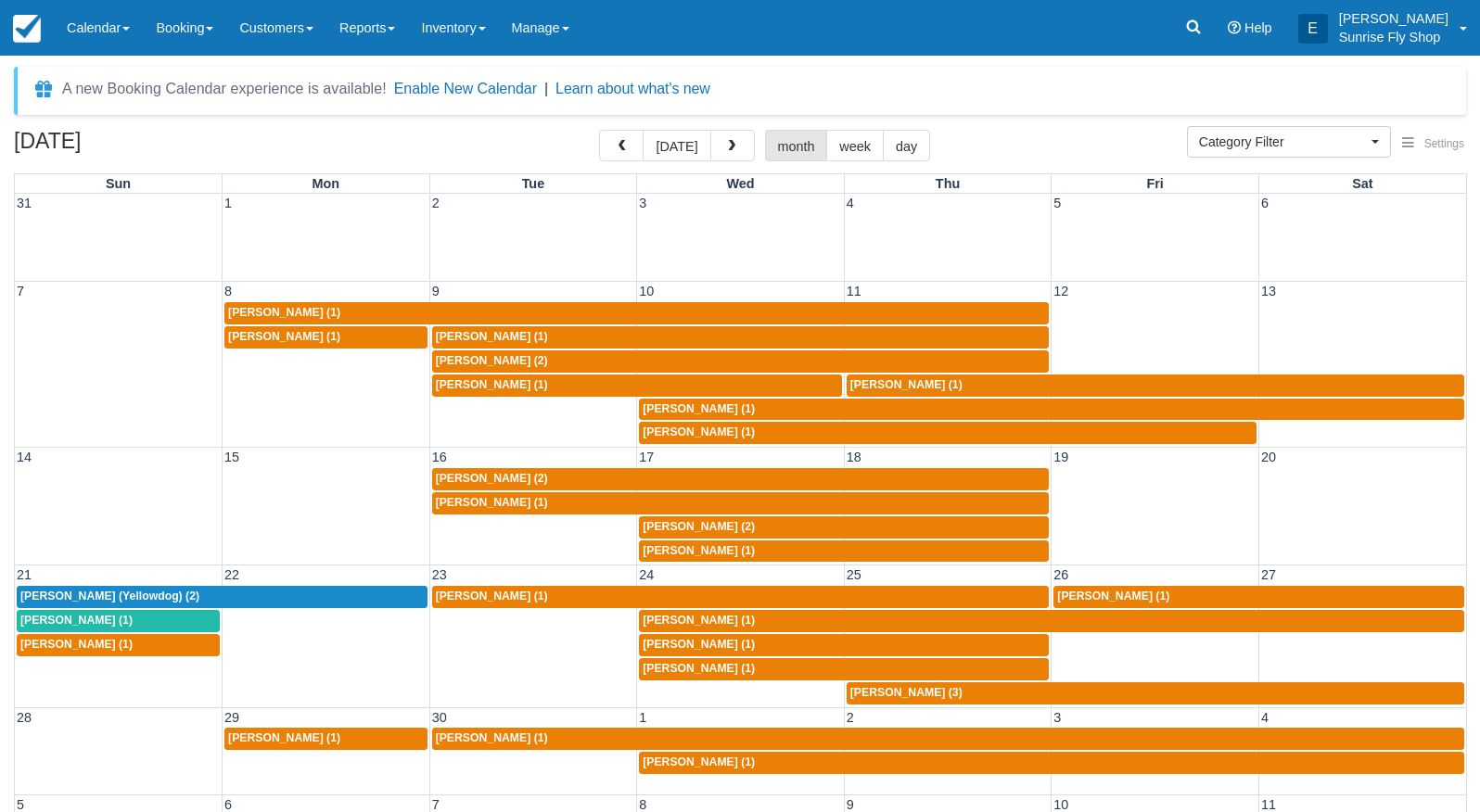
select select
